Goal: Navigation & Orientation: Find specific page/section

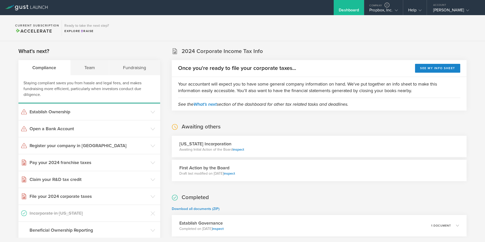
click at [358, 9] on div "Dashboard" at bounding box center [348, 12] width 20 height 8
click at [373, 9] on div "Propbox, Inc." at bounding box center [383, 12] width 28 height 8
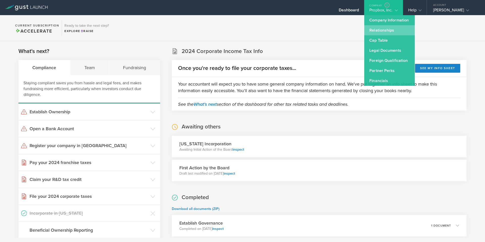
click at [380, 29] on link "Relationships" at bounding box center [389, 30] width 50 height 10
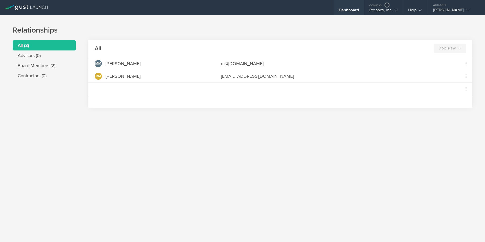
click at [348, 9] on div "Dashboard" at bounding box center [348, 12] width 20 height 8
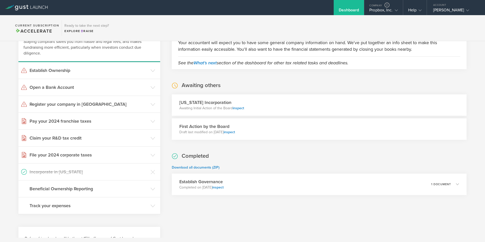
scroll to position [50, 0]
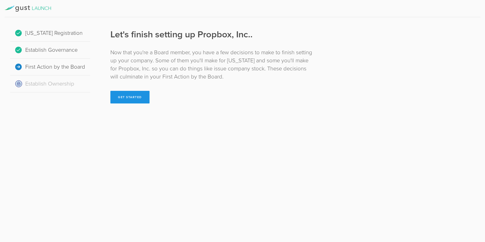
click at [135, 95] on button "Get Started" at bounding box center [129, 97] width 39 height 13
